Goal: Information Seeking & Learning: Learn about a topic

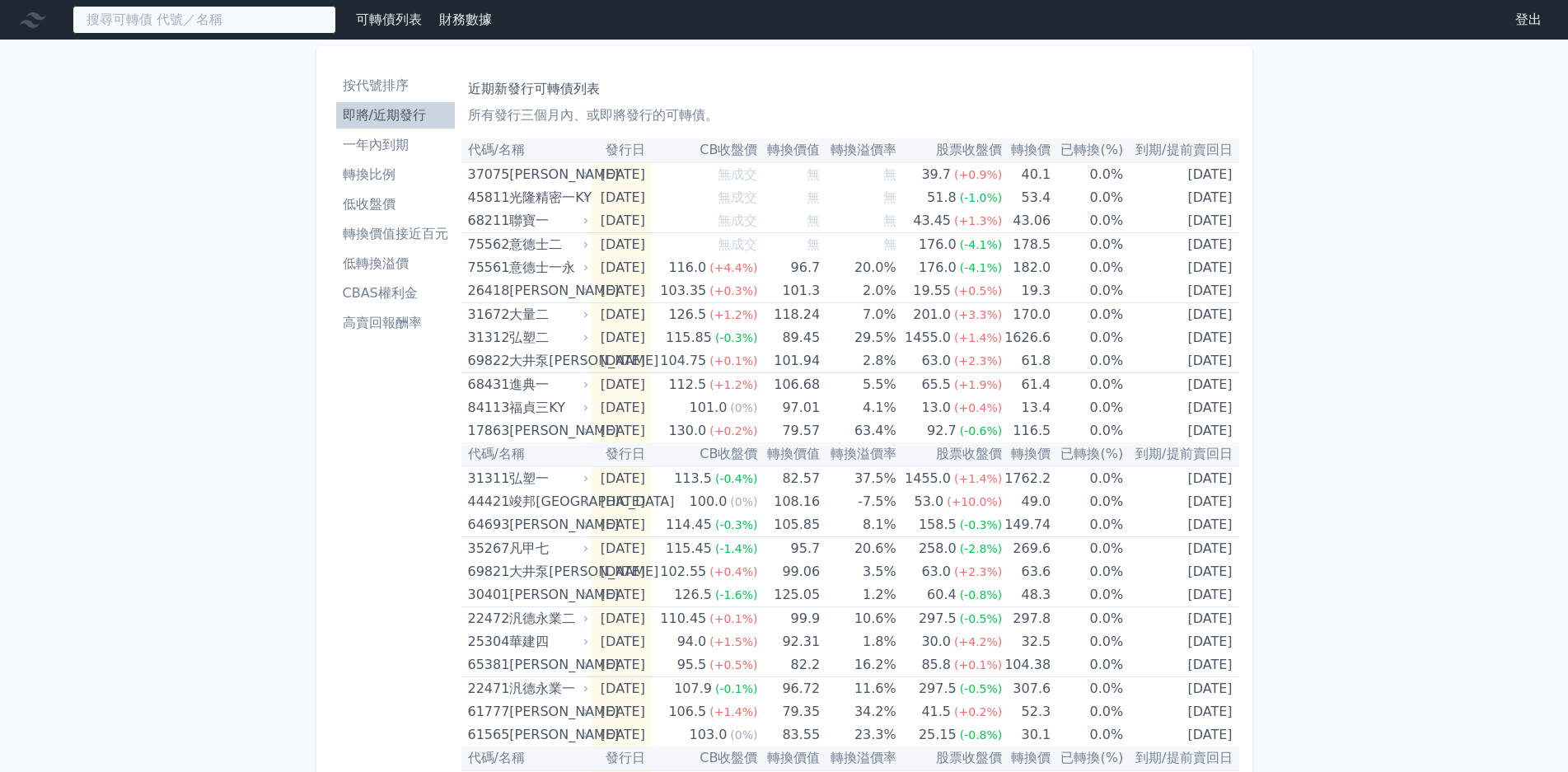
click at [276, 30] on input at bounding box center [204, 19] width 264 height 28
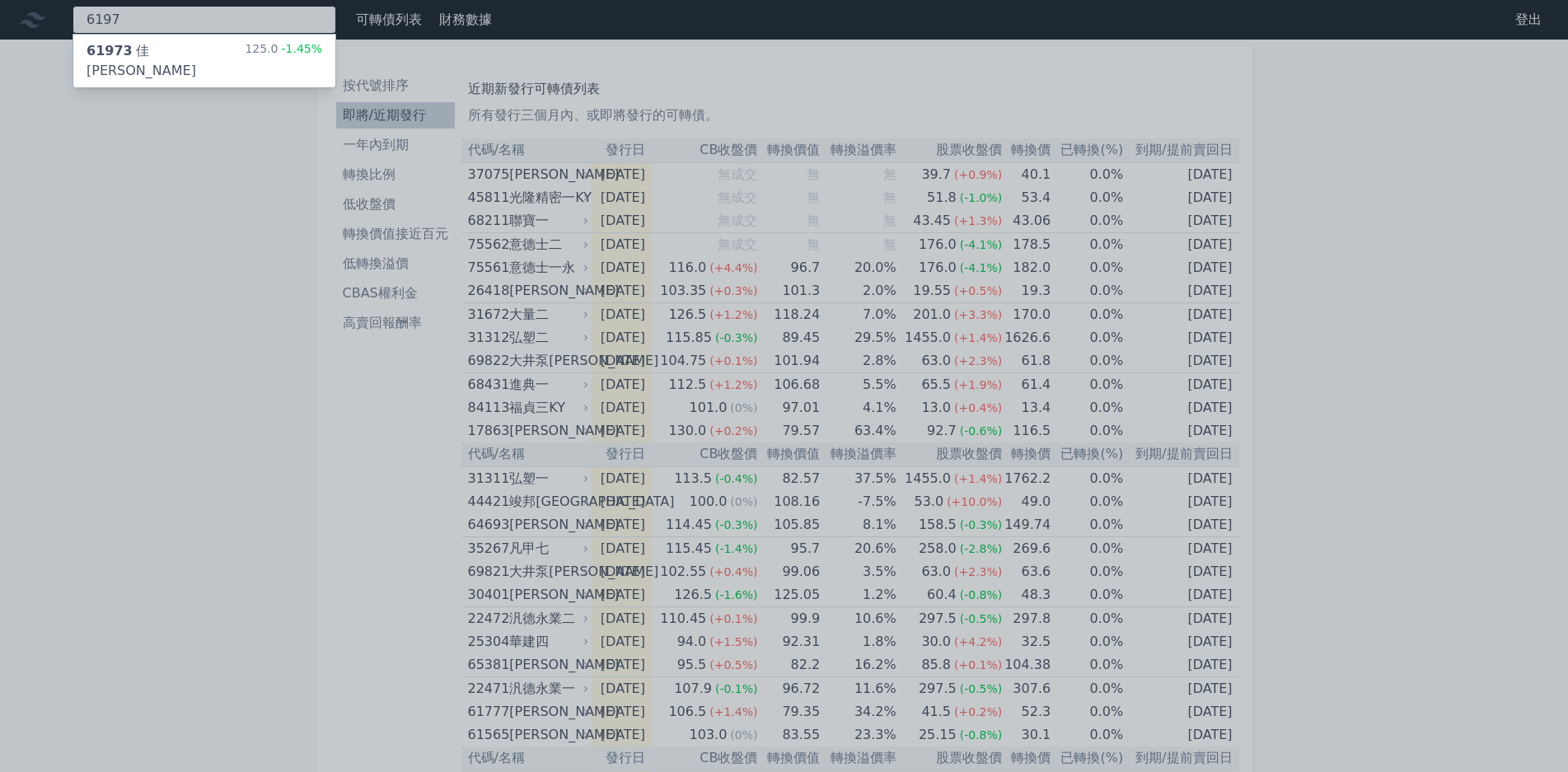
type input "6197"
click at [272, 53] on div "125.0 -1.45%" at bounding box center [283, 60] width 78 height 39
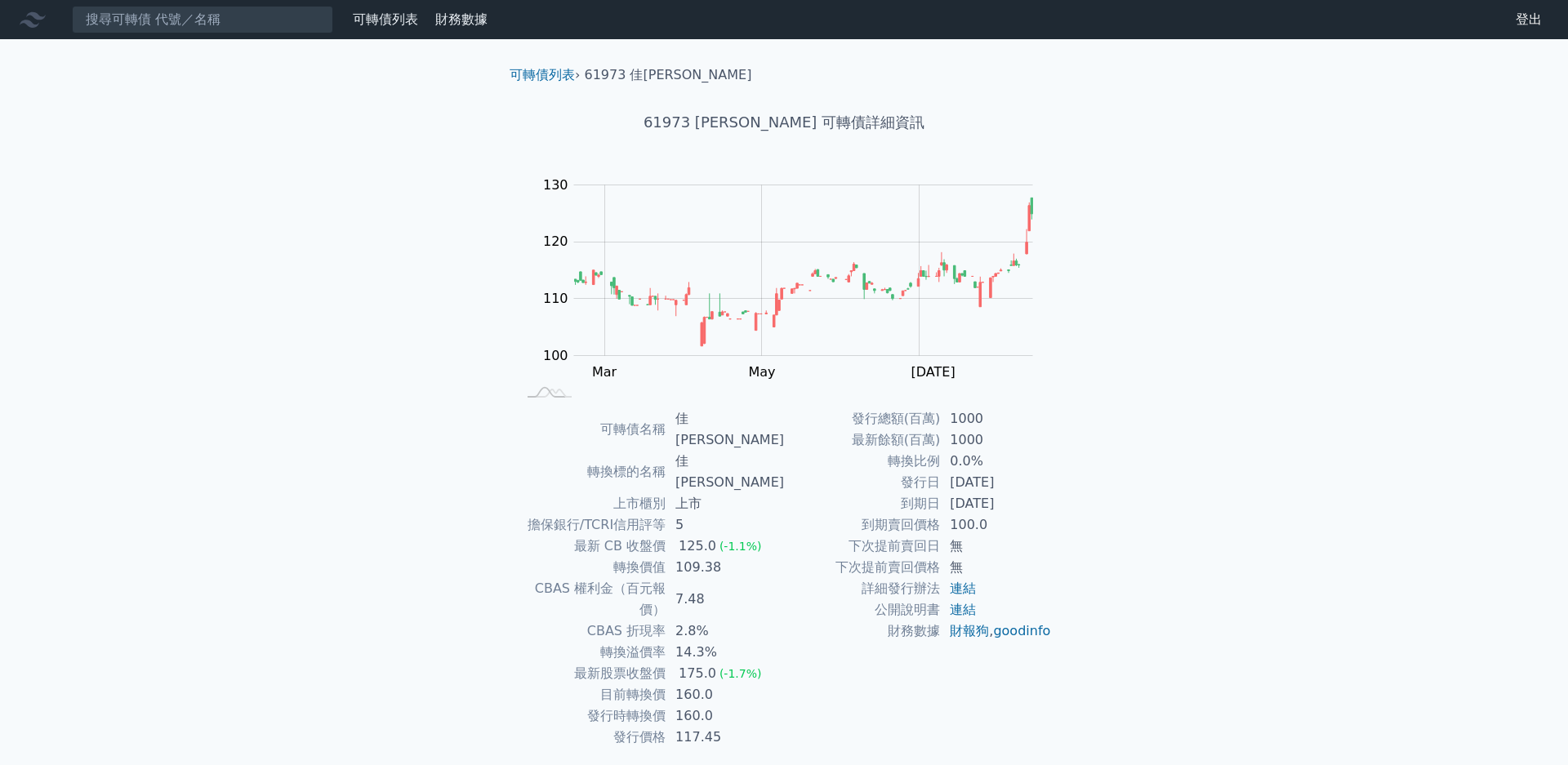
click at [692, 663] on div "175.0" at bounding box center [697, 674] width 44 height 22
click at [713, 663] on div "175.0" at bounding box center [697, 674] width 44 height 22
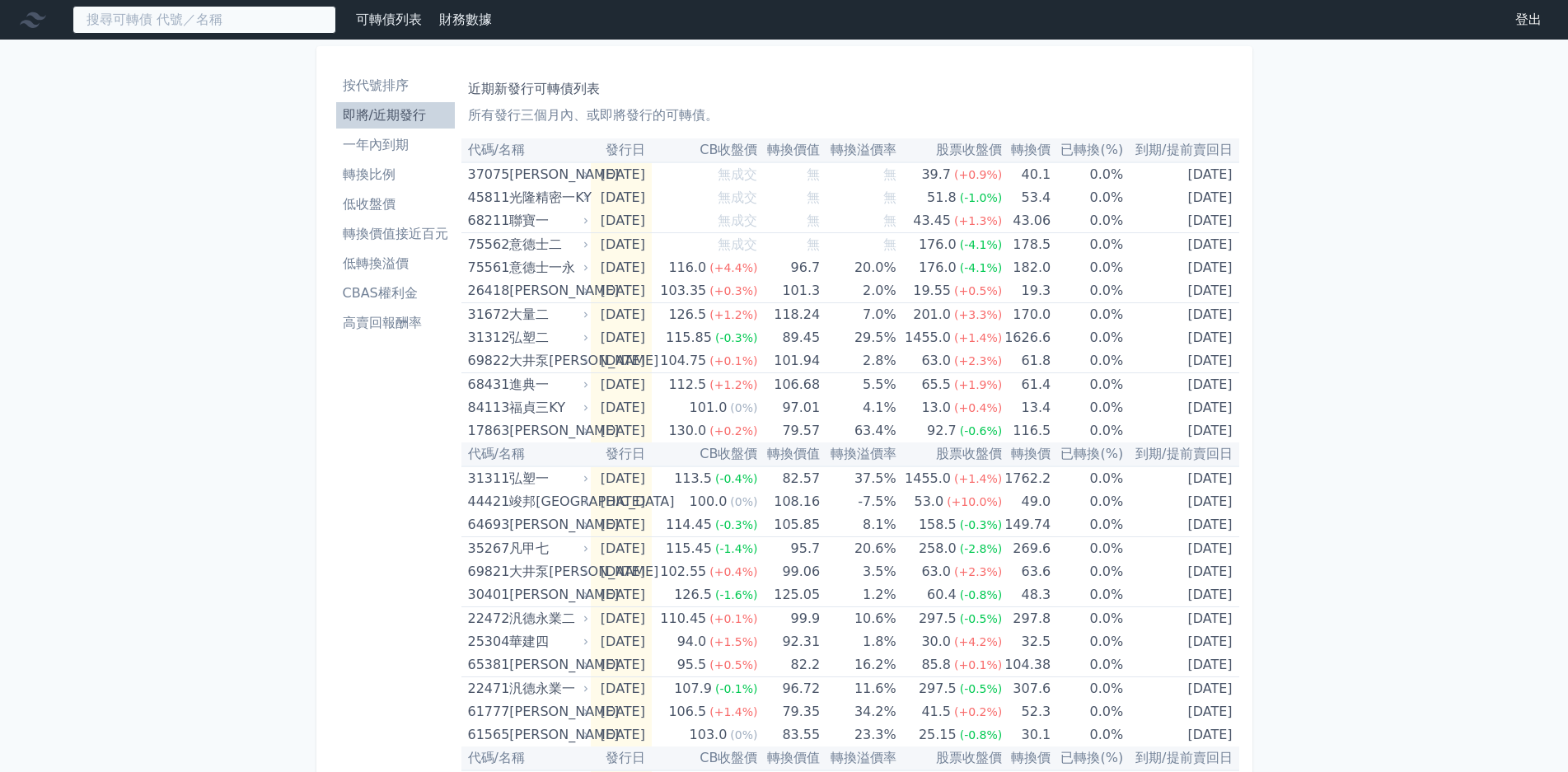
click at [290, 18] on input at bounding box center [204, 19] width 264 height 28
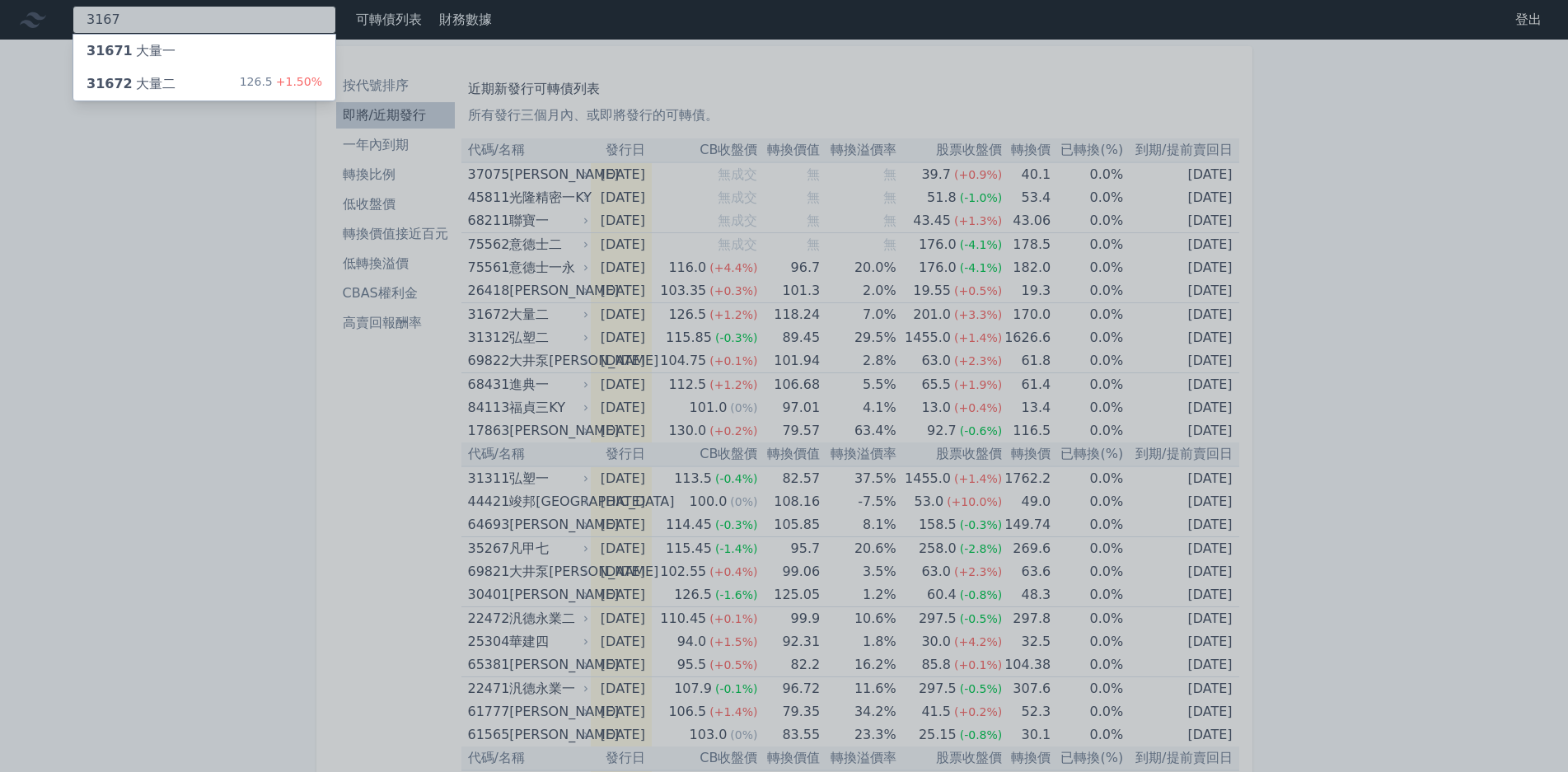
type input "3167"
click at [305, 81] on span "+1.50%" at bounding box center [297, 82] width 49 height 13
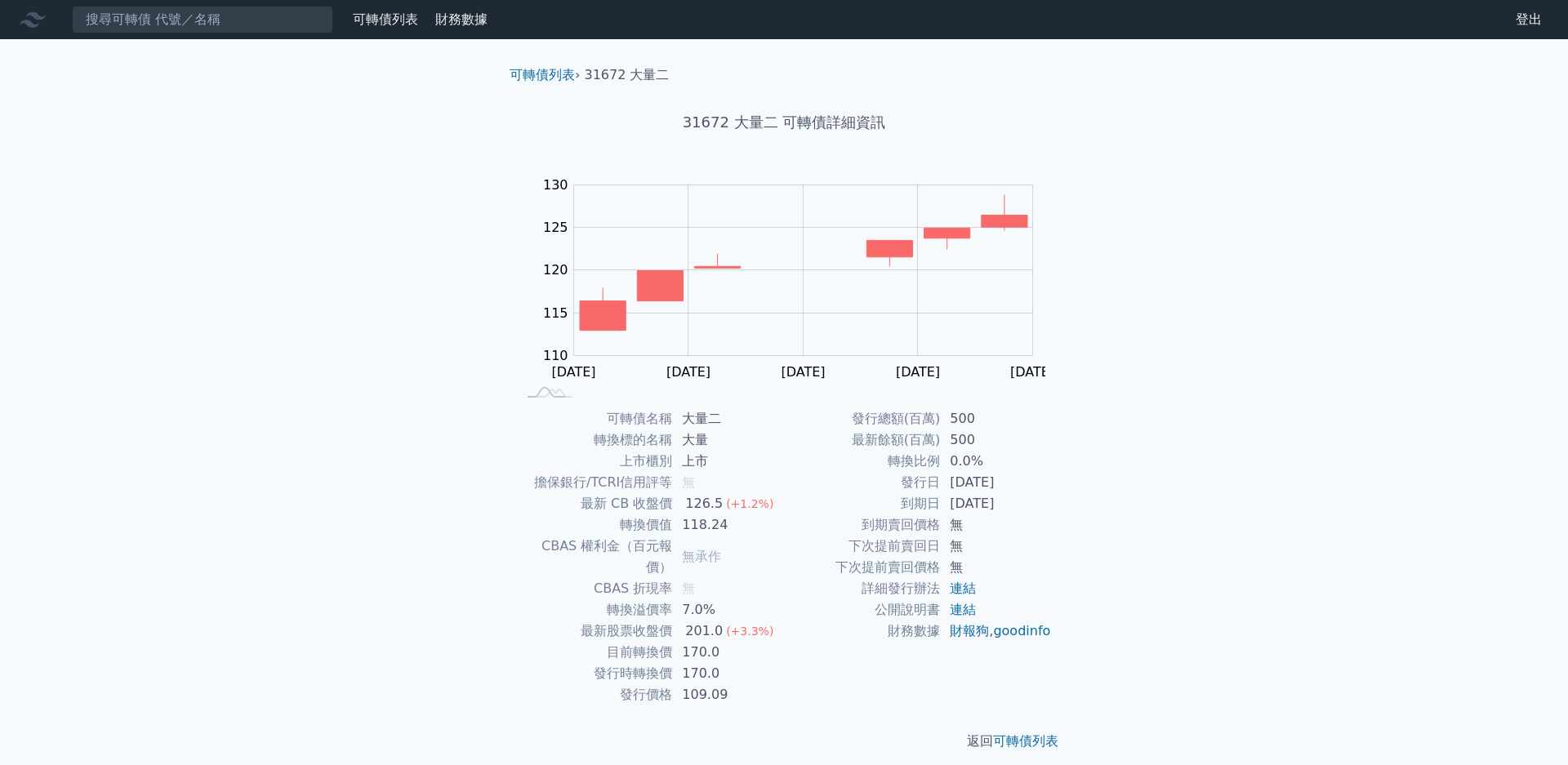
drag, startPoint x: 966, startPoint y: 492, endPoint x: 1029, endPoint y: 498, distance: 63.3
click at [1029, 498] on tbody "發行總額(百萬) 500 最新餘額(百萬) 500 轉換比例 0.0% 發行日 2025-08-06 到期日 2028-08-06 到期賣回價格 無 下次提前…" at bounding box center [917, 525] width 268 height 234
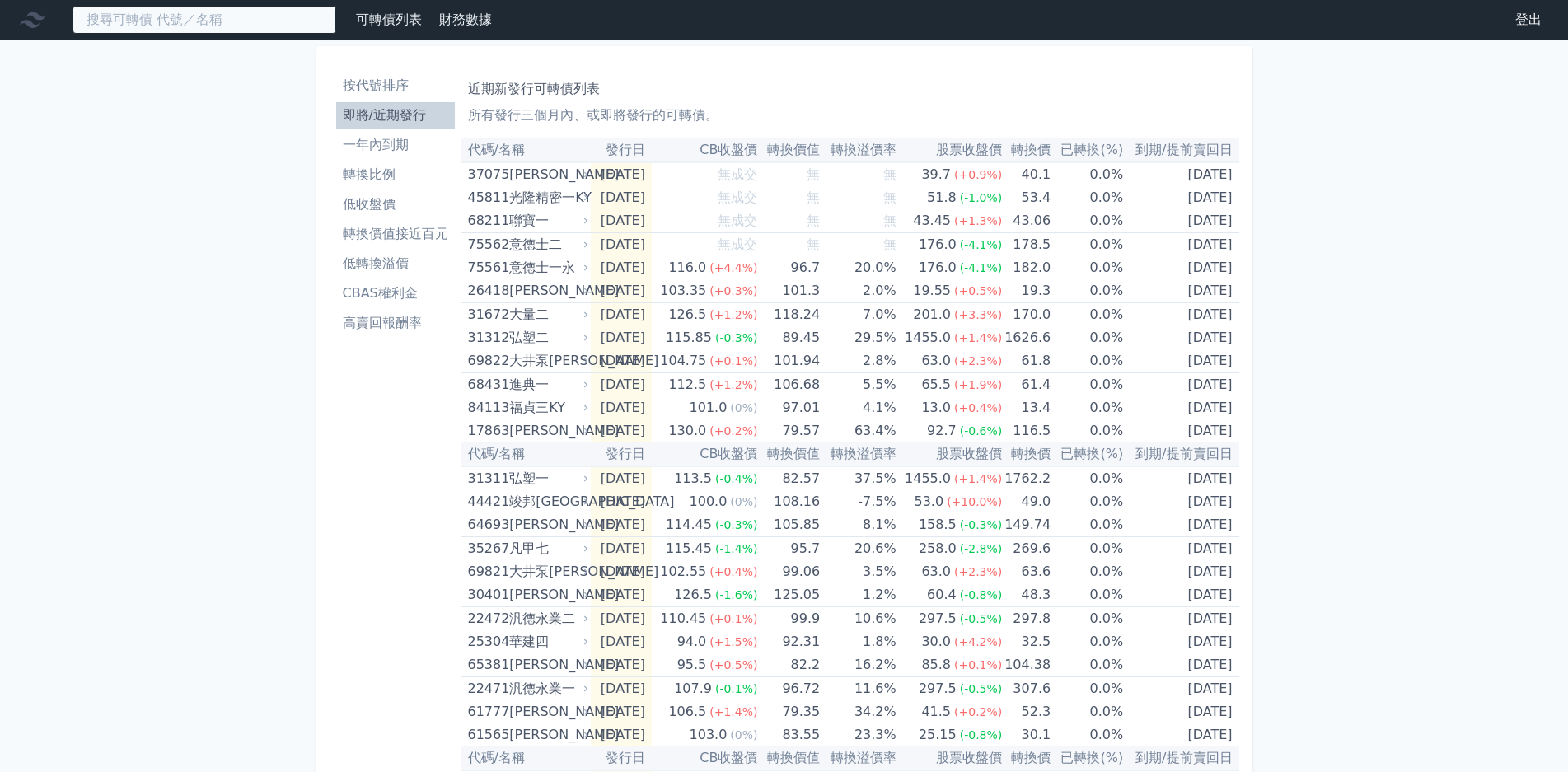
click at [241, 32] on input at bounding box center [204, 19] width 264 height 28
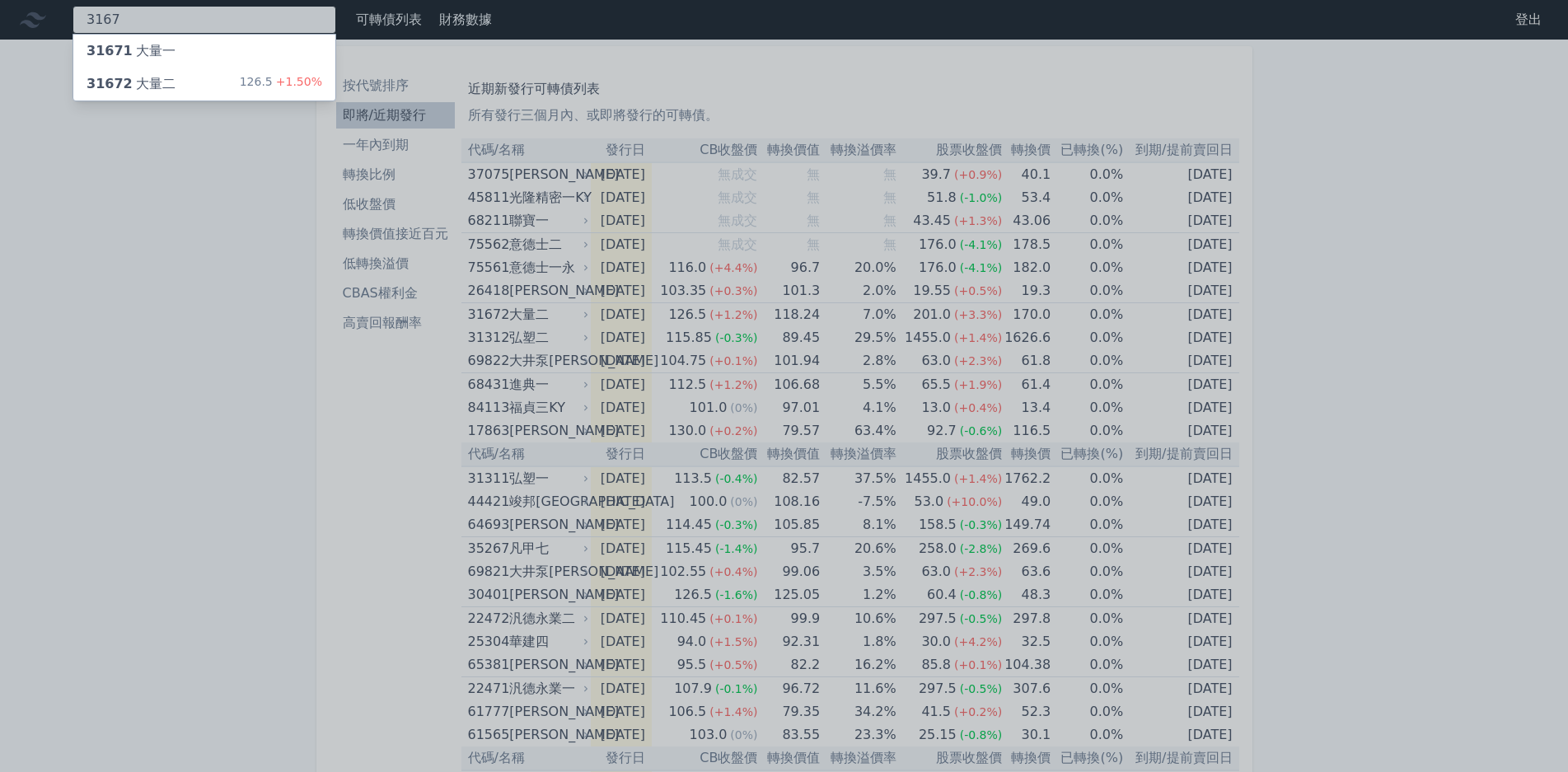
type input "3167"
click at [269, 84] on div "126.5 +1.50%" at bounding box center [281, 84] width 82 height 20
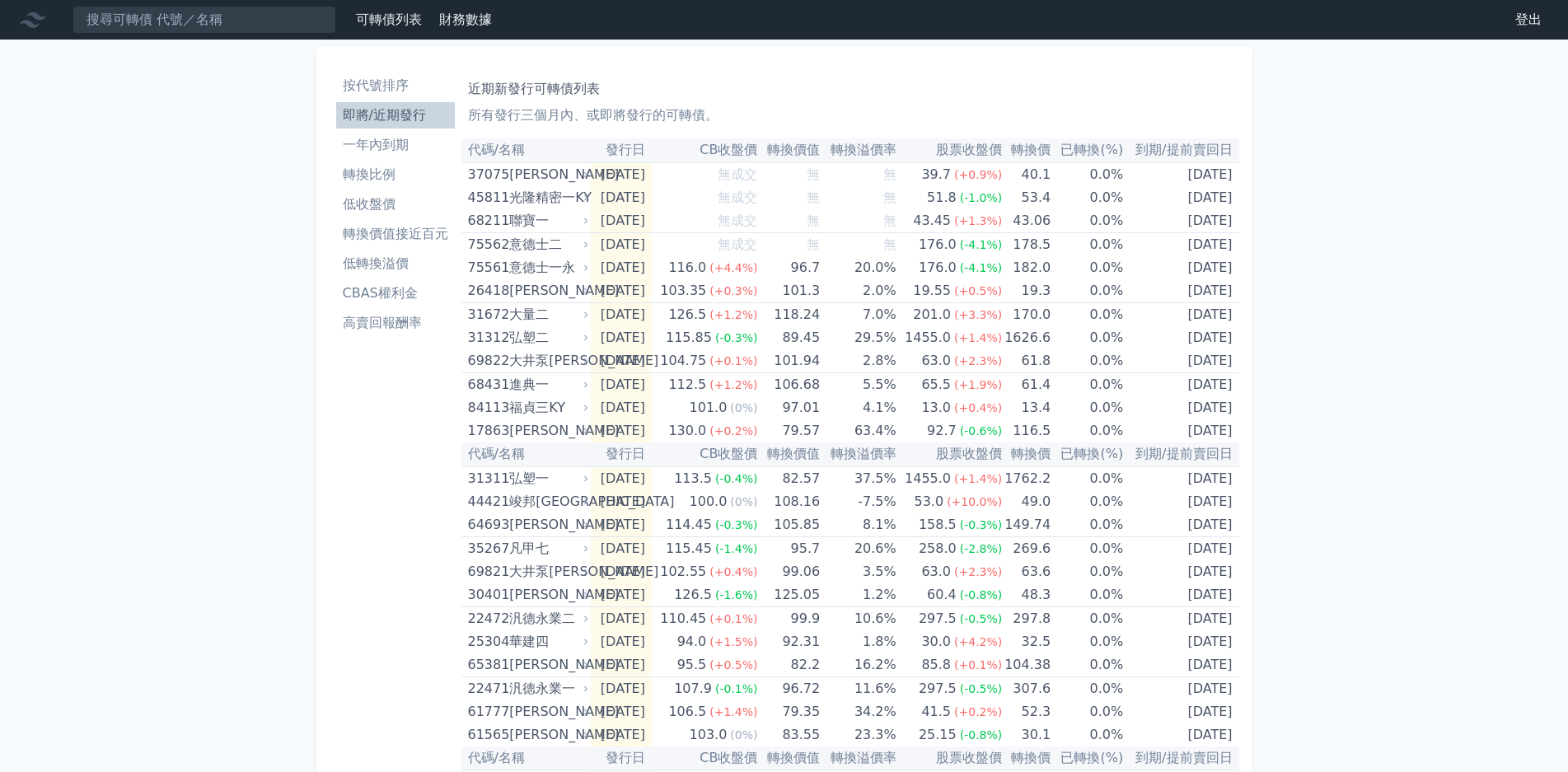
click at [264, 30] on input at bounding box center [204, 19] width 264 height 28
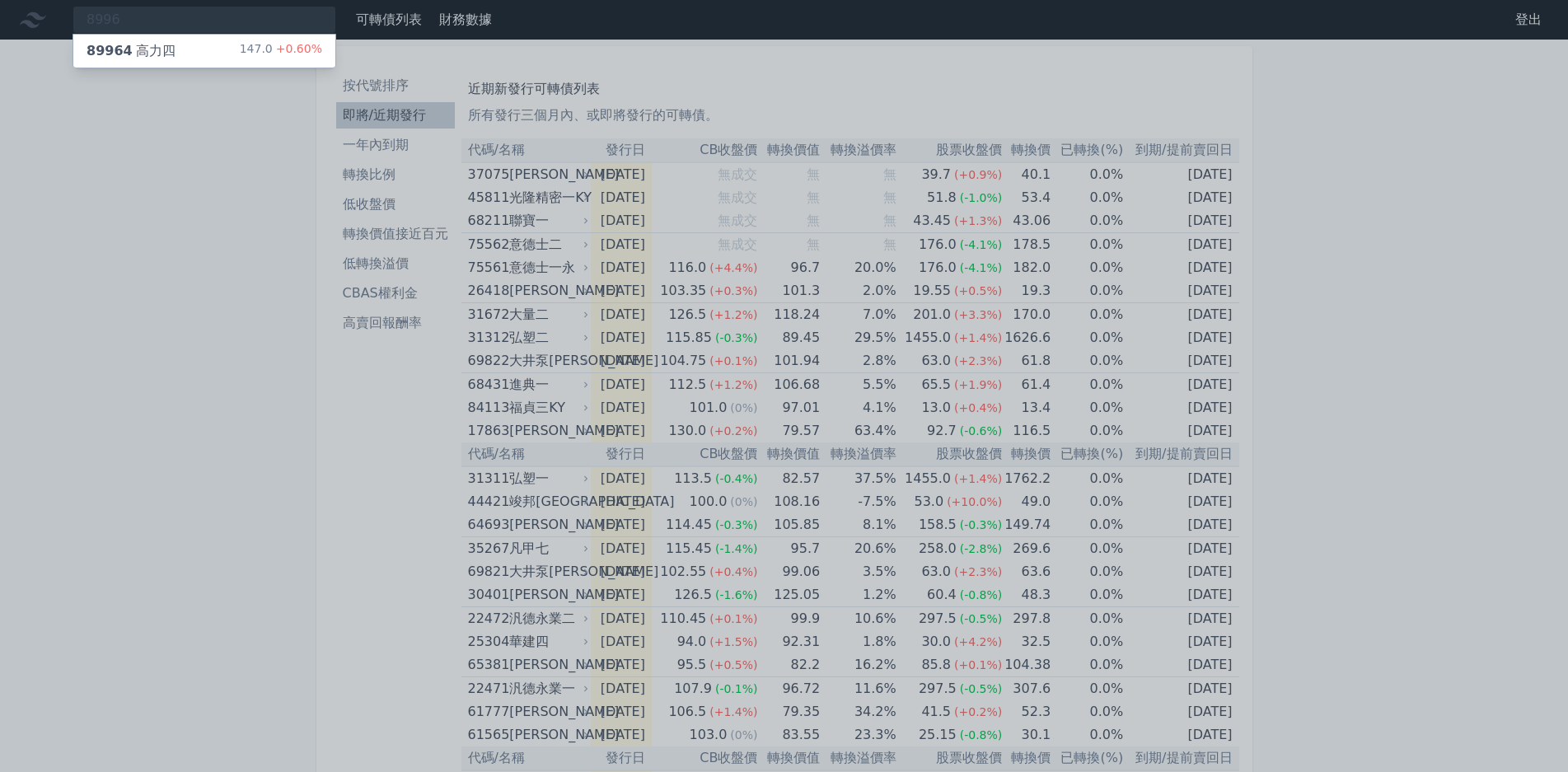
type input "8996"
click at [262, 57] on div "147.0 +0.60%" at bounding box center [281, 51] width 82 height 20
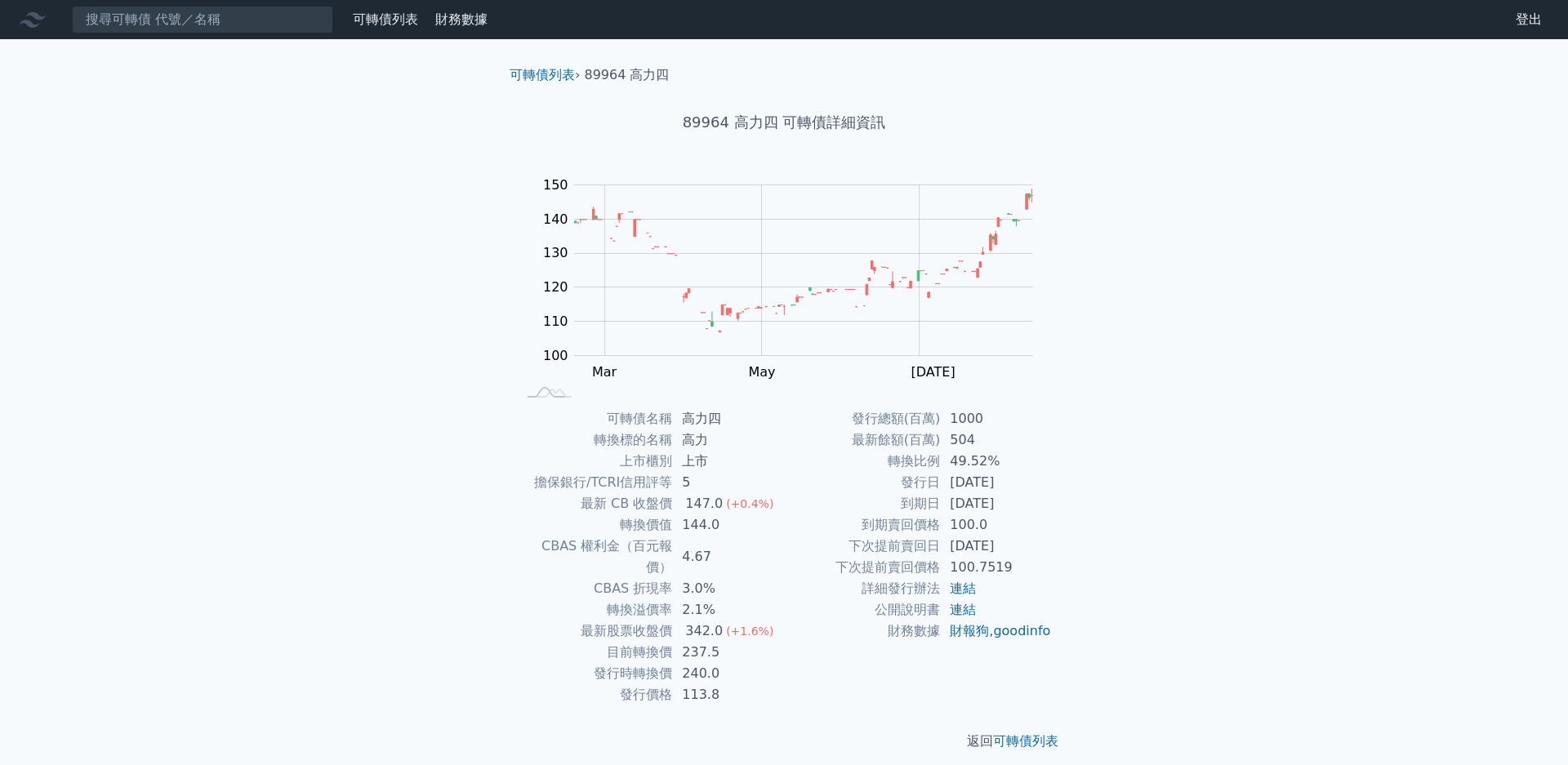
drag, startPoint x: 685, startPoint y: 614, endPoint x: 721, endPoint y: 614, distance: 36.0
click at [721, 620] on div "342.0" at bounding box center [703, 631] width 44 height 22
click at [726, 624] on span "(+1.6%)" at bounding box center [749, 631] width 47 height 13
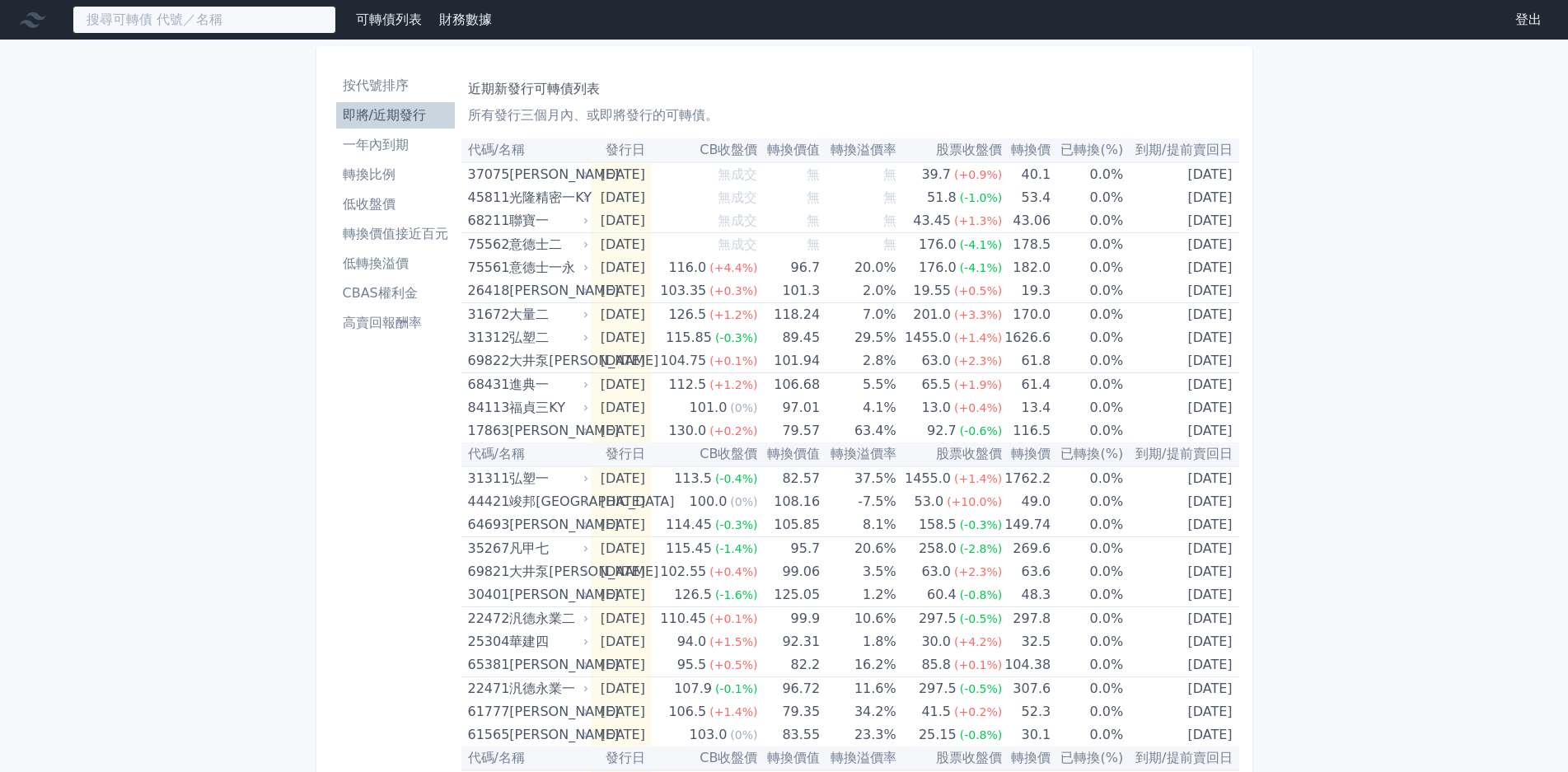
click at [286, 27] on input at bounding box center [204, 19] width 264 height 28
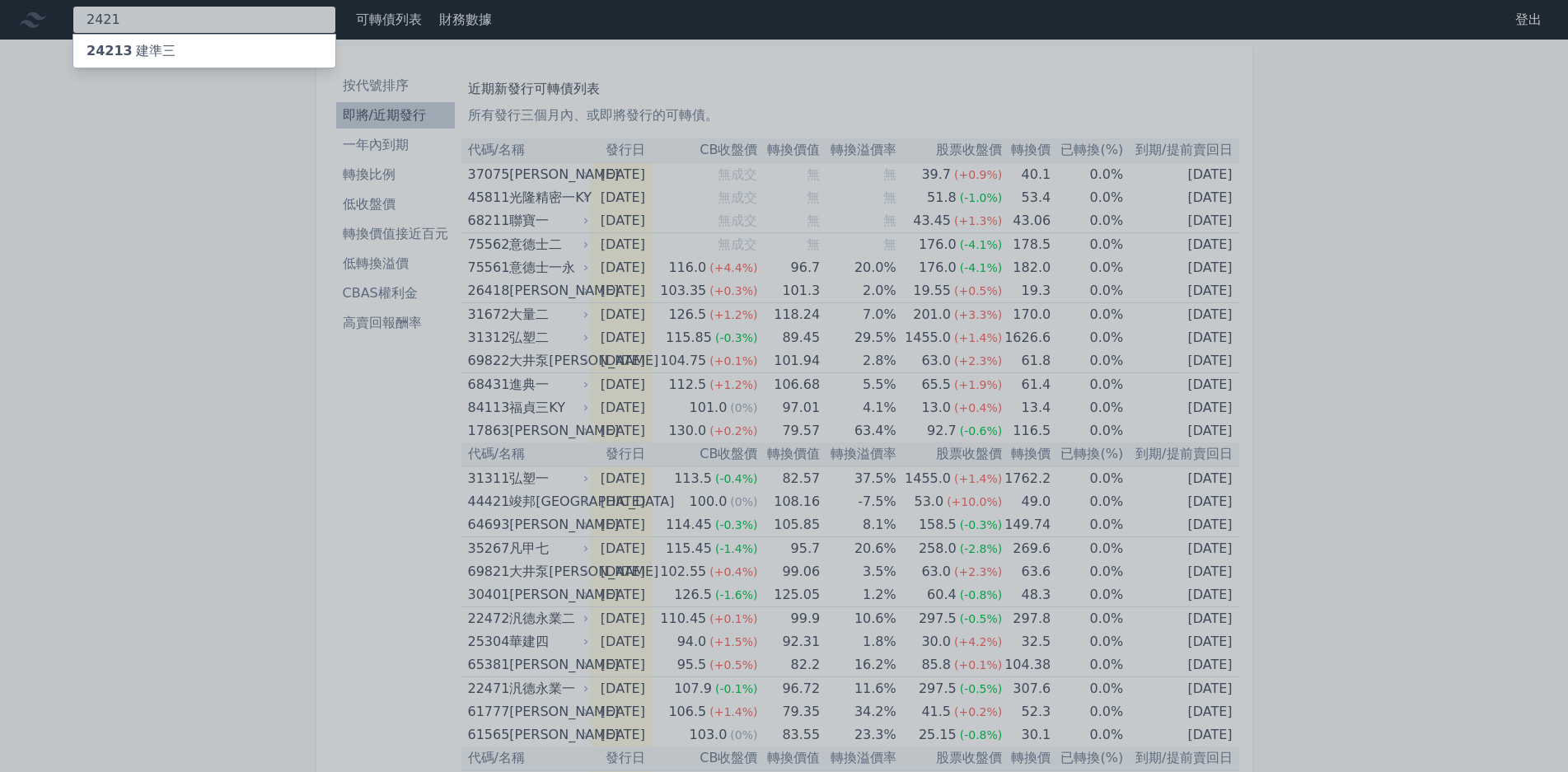
type input "2421"
click at [279, 49] on div "24213 建準三" at bounding box center [204, 50] width 262 height 33
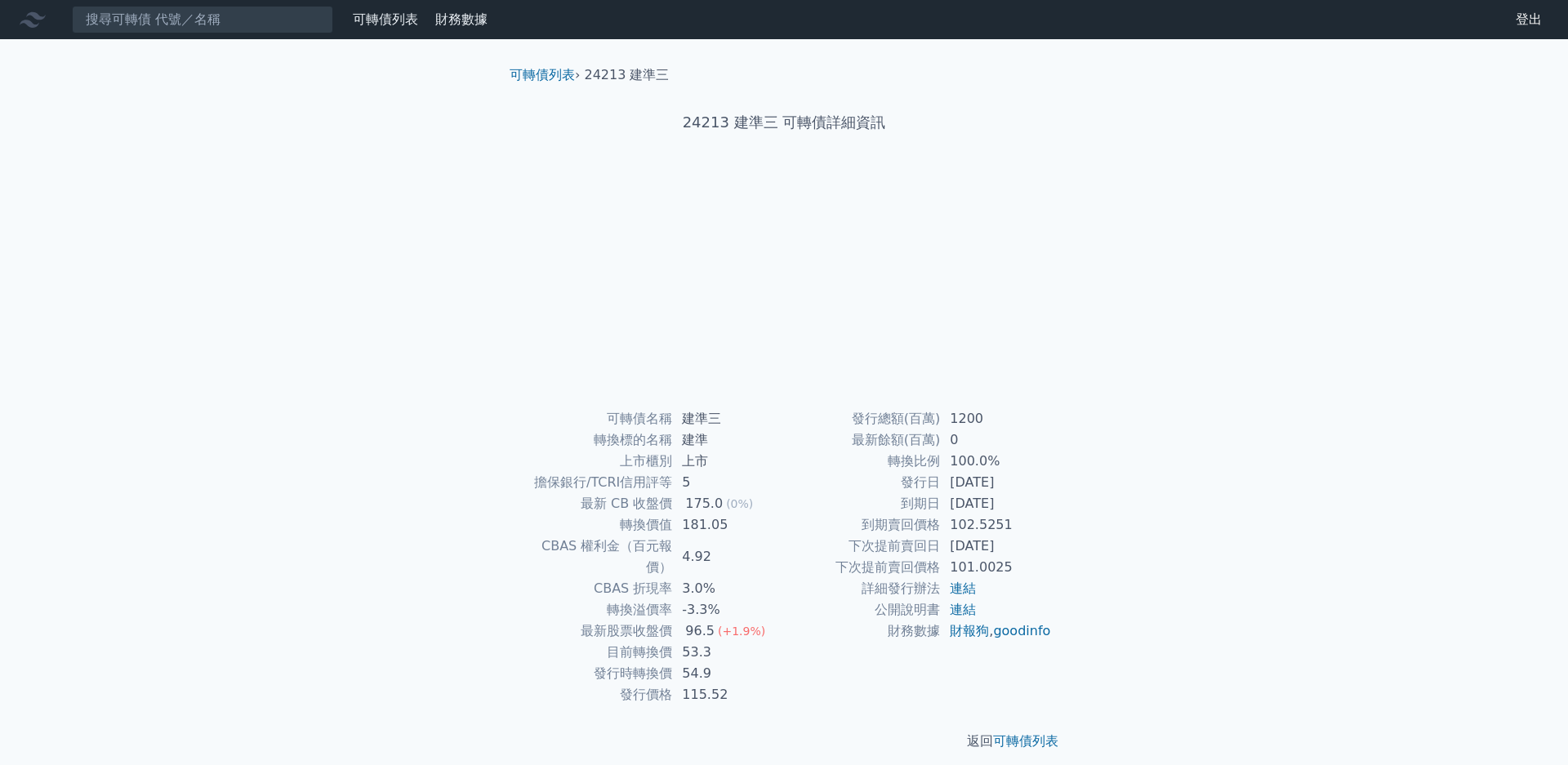
drag, startPoint x: 950, startPoint y: 502, endPoint x: 1096, endPoint y: 523, distance: 147.5
click at [1097, 523] on div "可轉債列表 › 24213 建準三 24213 建準三 可轉債詳細資訊 可轉債名稱 建準三 轉換標的名稱 建準 上市櫃別 上市 擔保銀行/TCRI信用評等 5…" at bounding box center [784, 408] width 627 height 738
click at [1096, 523] on div "可轉債列表 › 24213 建準三 24213 建準三 可轉債詳細資訊 Zoom Out L L Chart created using amCharts l…" at bounding box center [784, 408] width 627 height 738
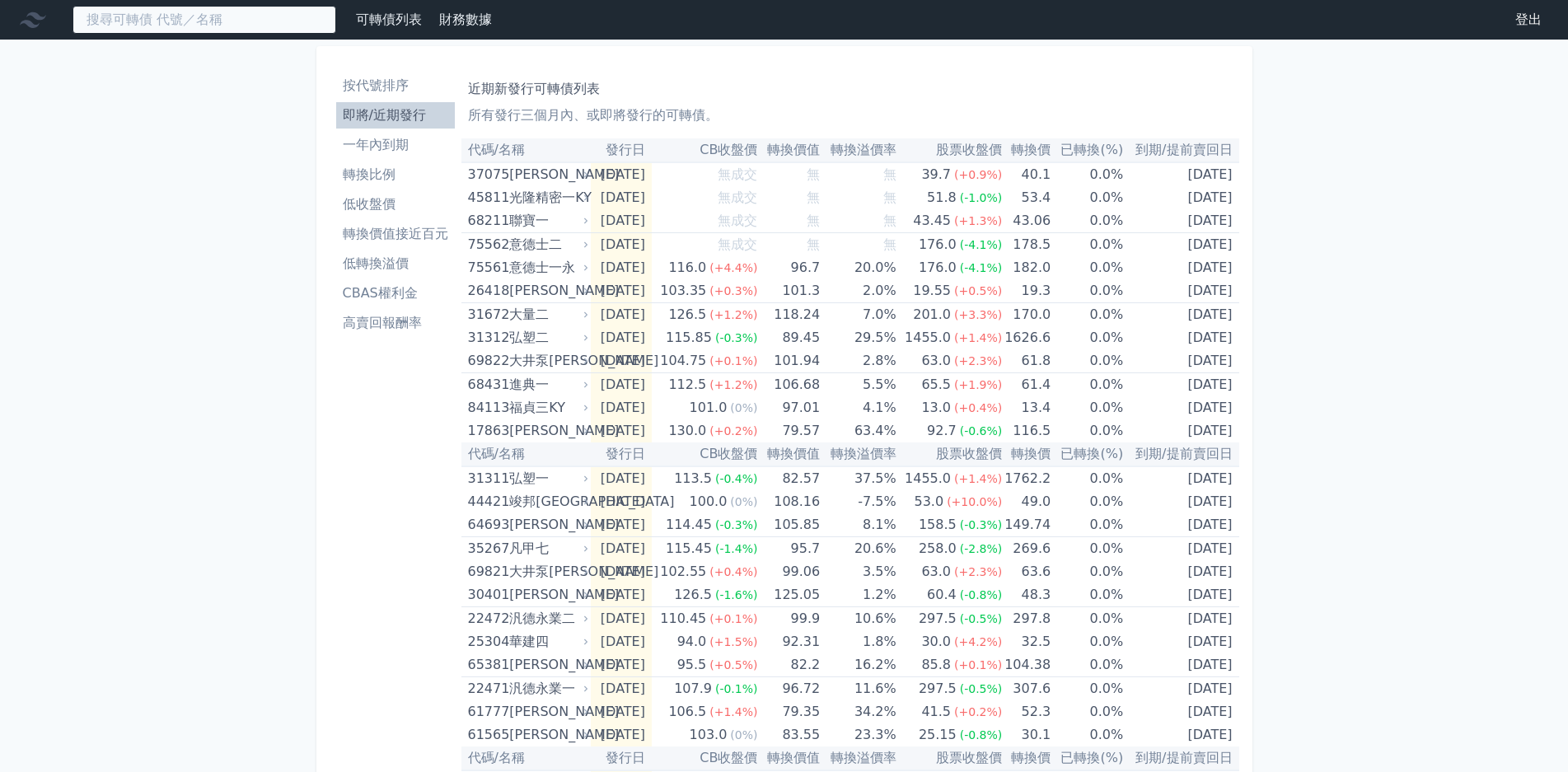
click at [241, 19] on input at bounding box center [204, 19] width 264 height 28
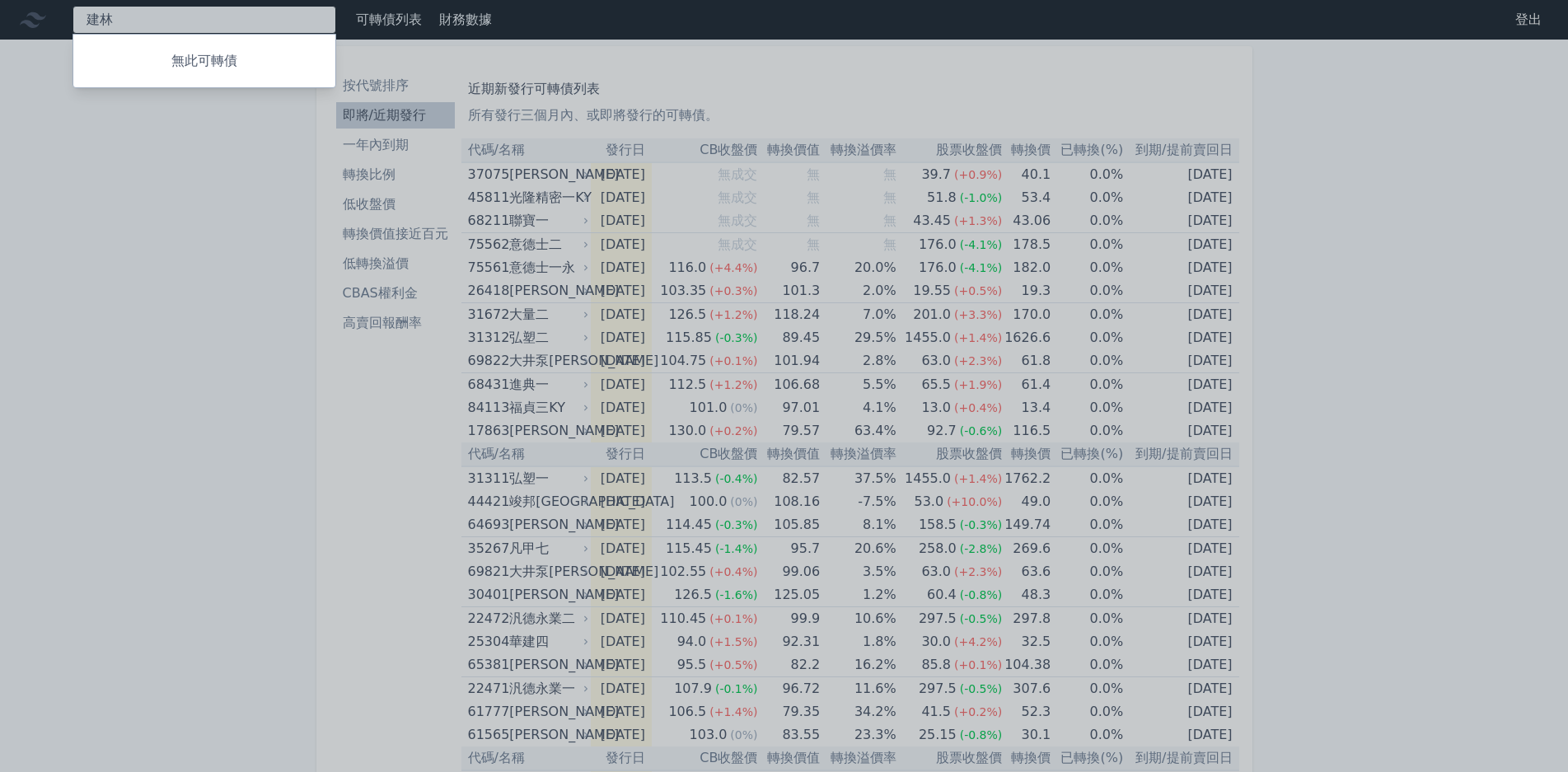
type input "建"
type input "劍"
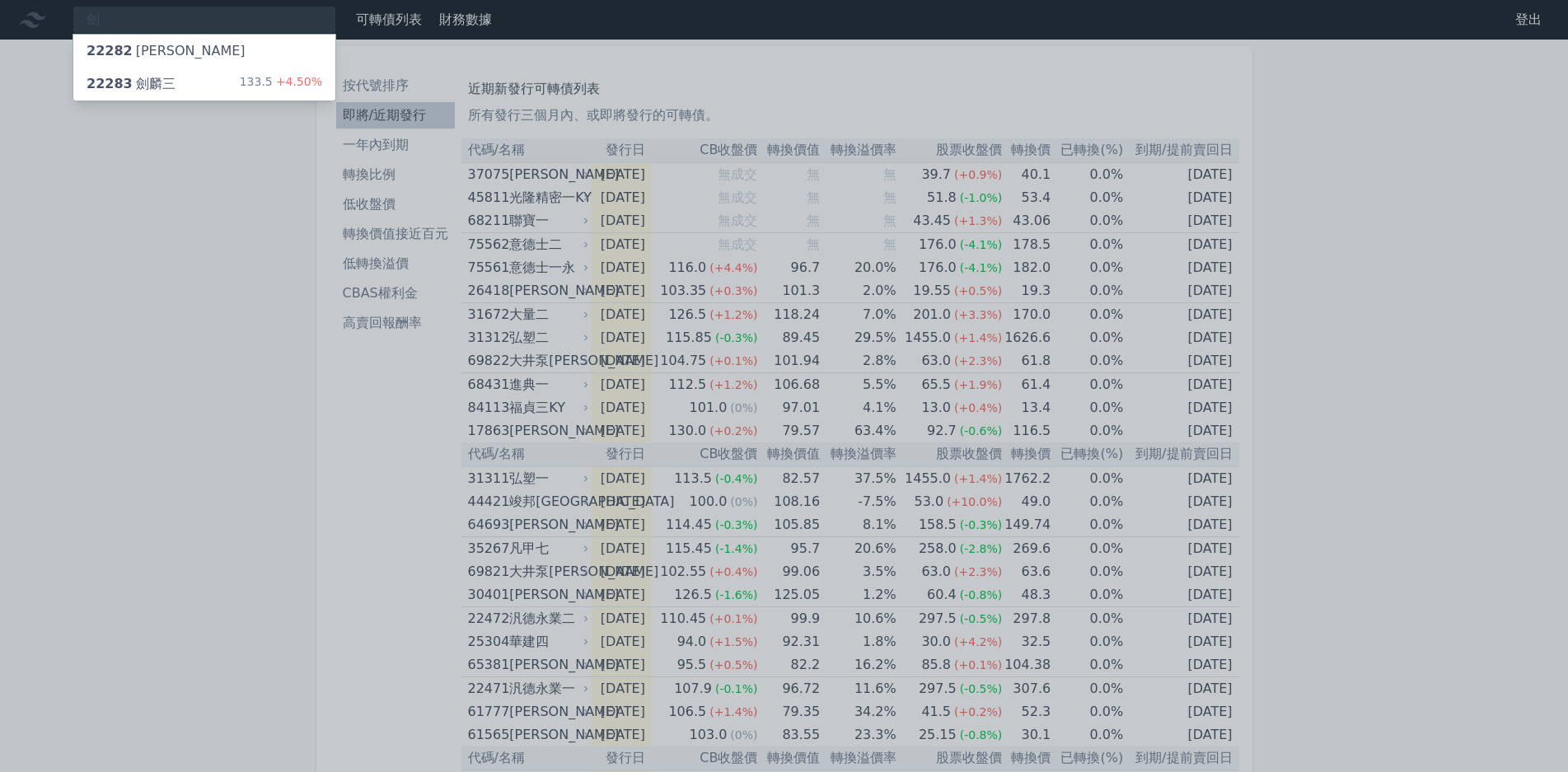
click at [291, 85] on span "+4.50%" at bounding box center [297, 82] width 49 height 13
